Goal: Book appointment/travel/reservation

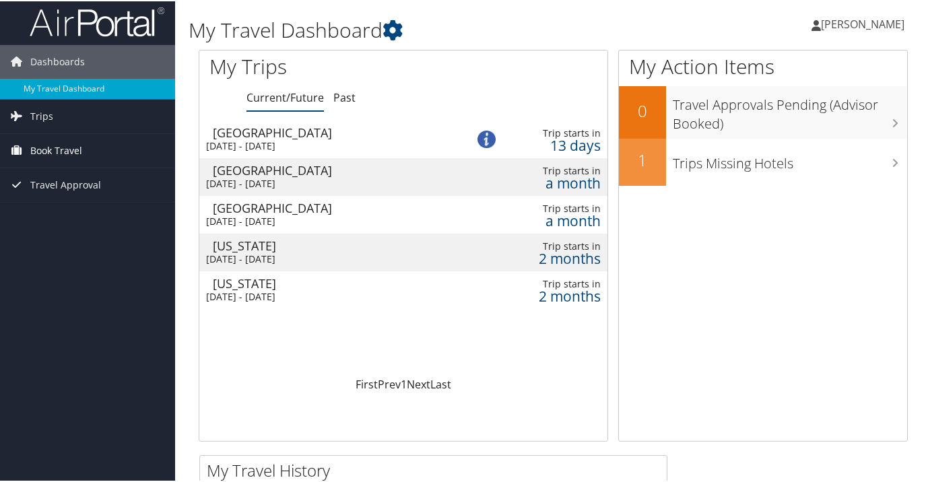
scroll to position [5, 0]
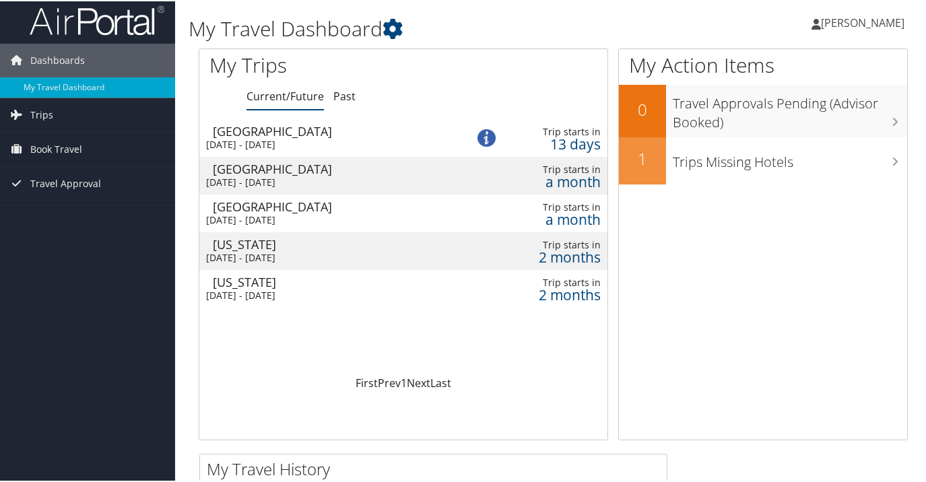
click at [232, 137] on div "[DATE] - [DATE]" at bounding box center [326, 143] width 240 height 12
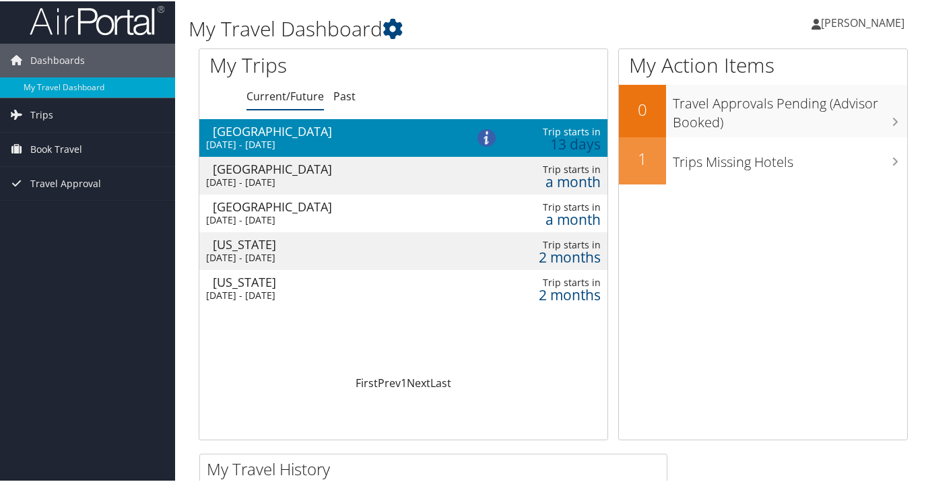
scroll to position [4, 0]
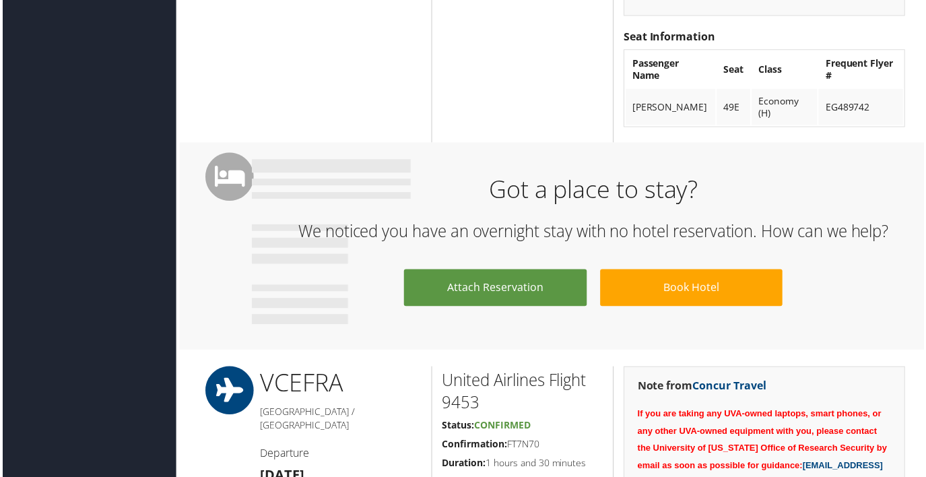
scroll to position [922, 1]
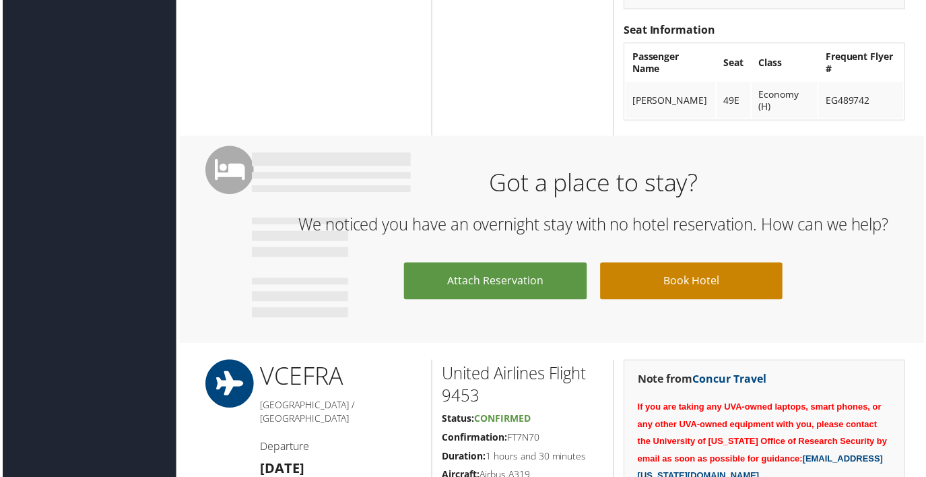
click at [697, 285] on link "Book Hotel" at bounding box center [693, 282] width 184 height 37
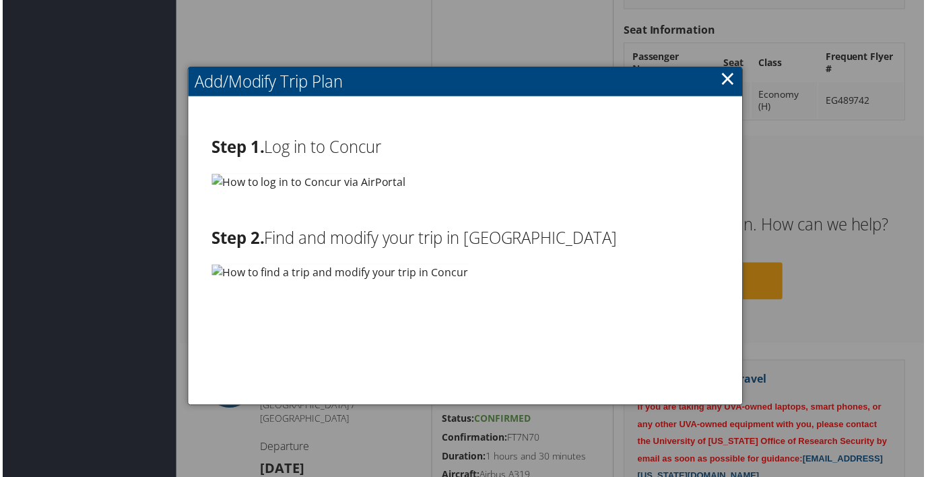
click at [724, 80] on link "×" at bounding box center [727, 78] width 15 height 27
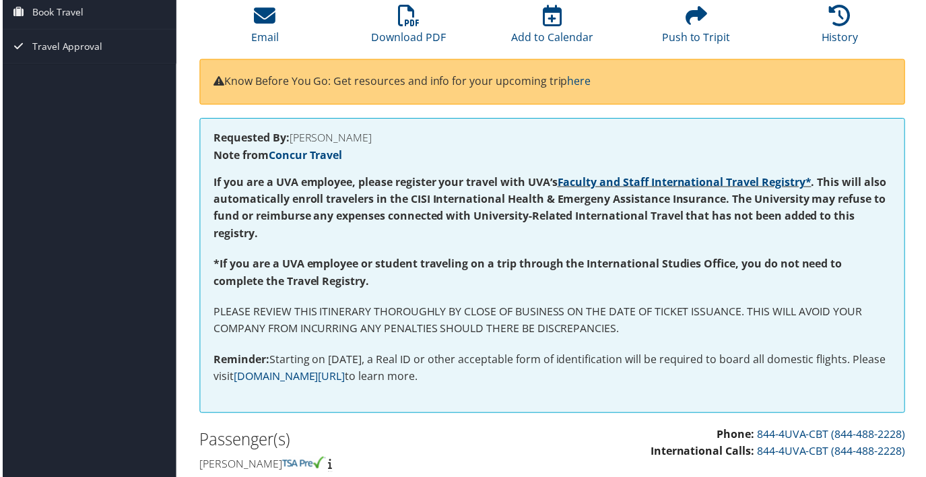
scroll to position [0, 1]
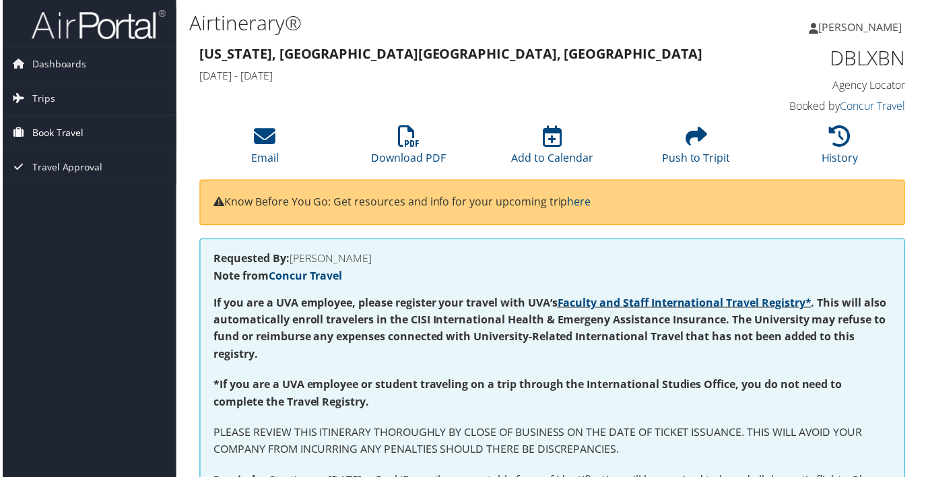
click at [65, 135] on span "Book Travel" at bounding box center [56, 133] width 52 height 34
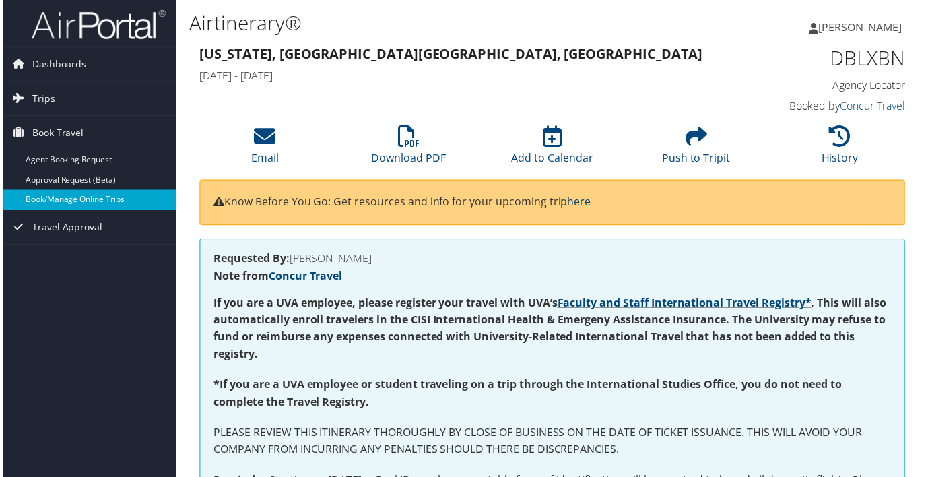
click at [56, 201] on link "Book/Manage Online Trips" at bounding box center [86, 201] width 175 height 20
